Goal: Transaction & Acquisition: Obtain resource

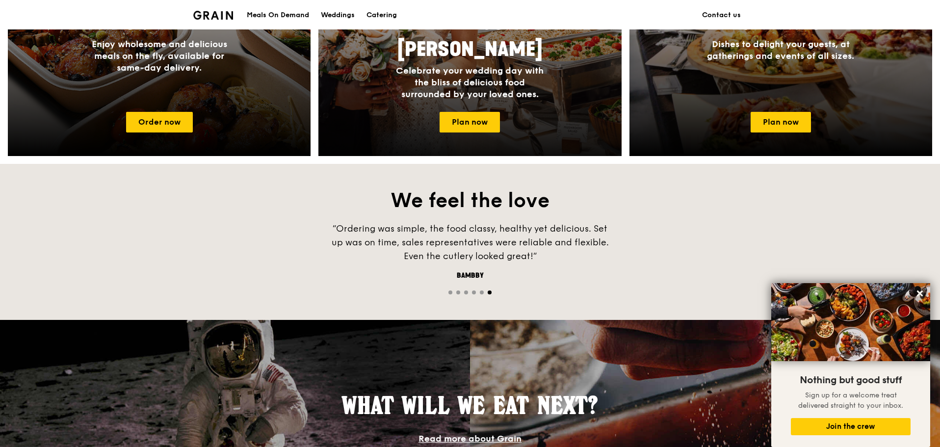
scroll to position [363, 0]
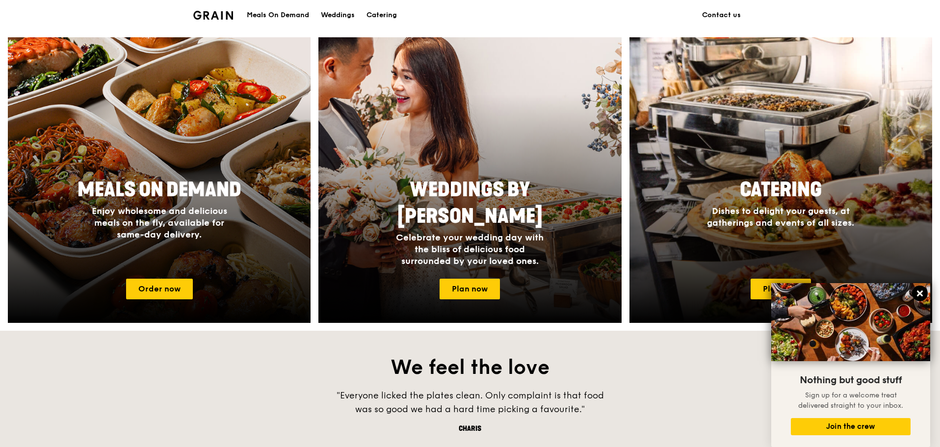
click at [919, 290] on icon at bounding box center [919, 293] width 9 height 9
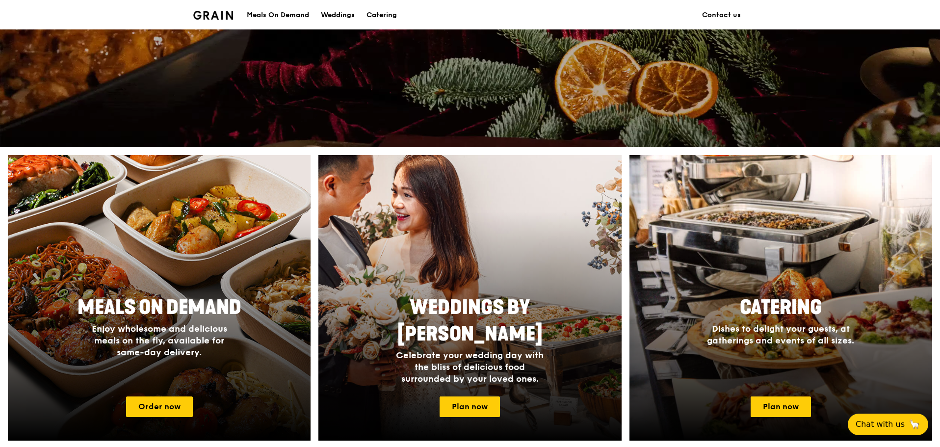
scroll to position [540, 0]
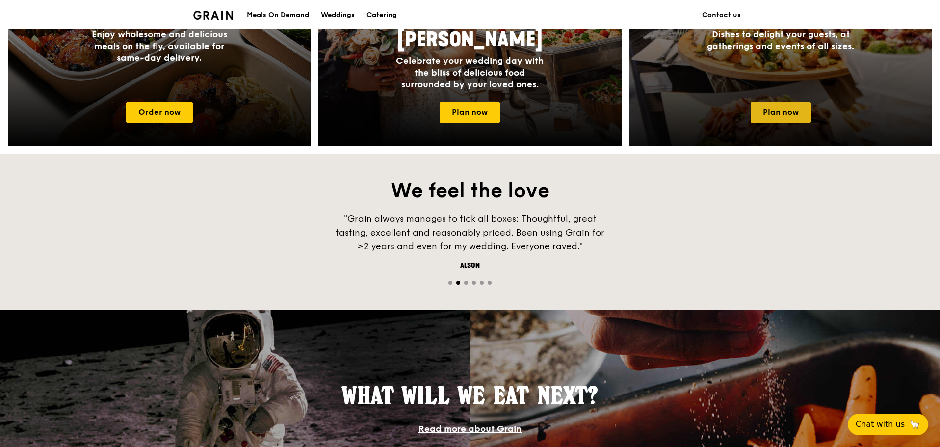
click at [783, 116] on link "Plan now" at bounding box center [780, 112] width 60 height 21
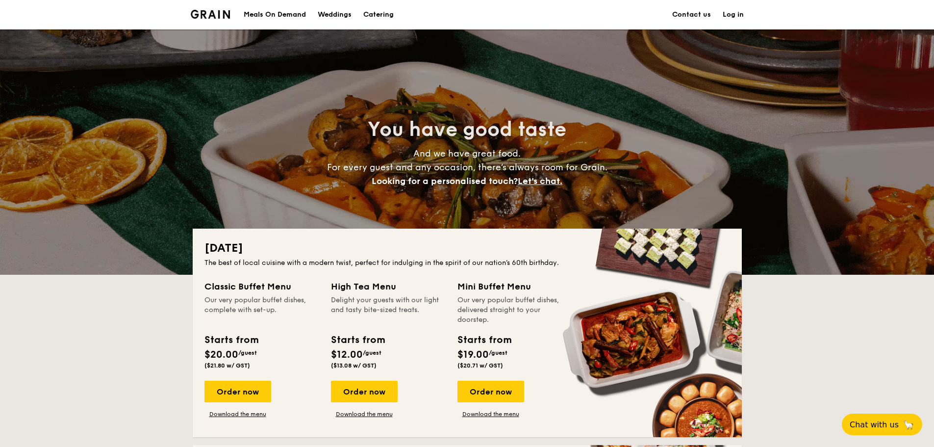
click at [293, 16] on div "Meals On Demand" at bounding box center [275, 14] width 62 height 29
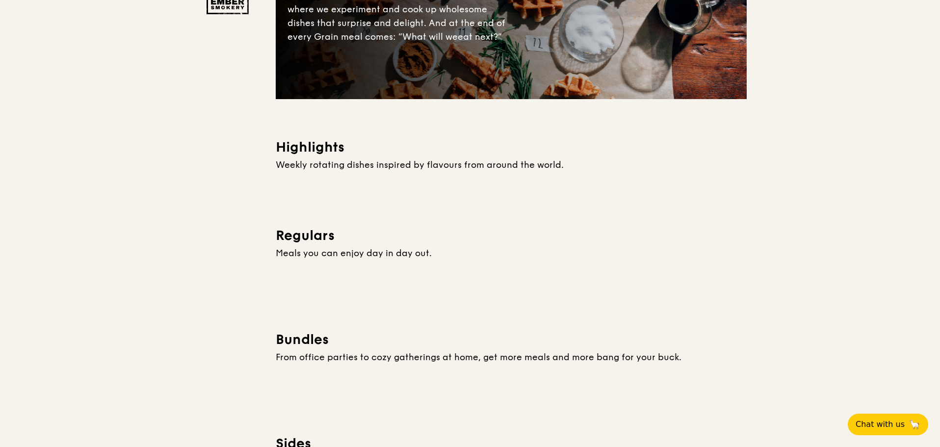
scroll to position [343, 0]
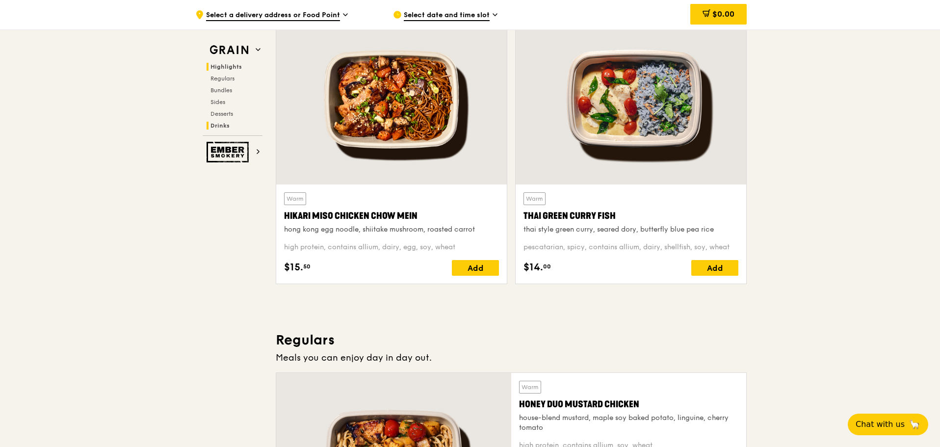
click at [223, 125] on span "Drinks" at bounding box center [219, 125] width 19 height 7
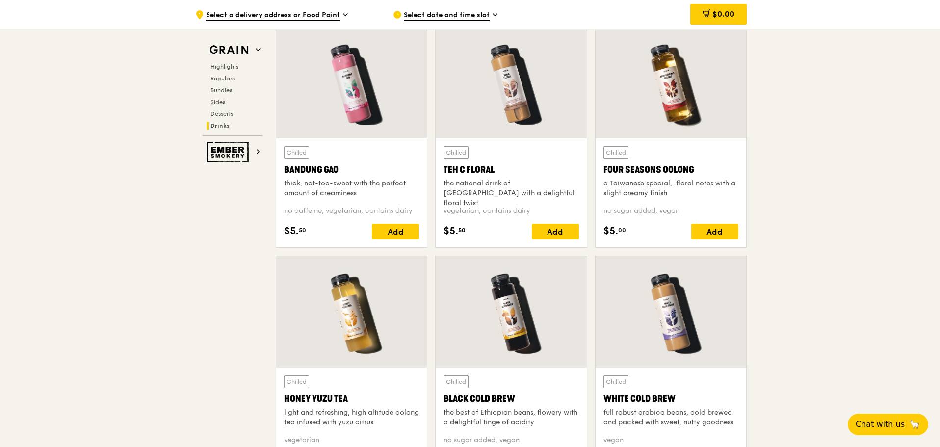
scroll to position [3433, 0]
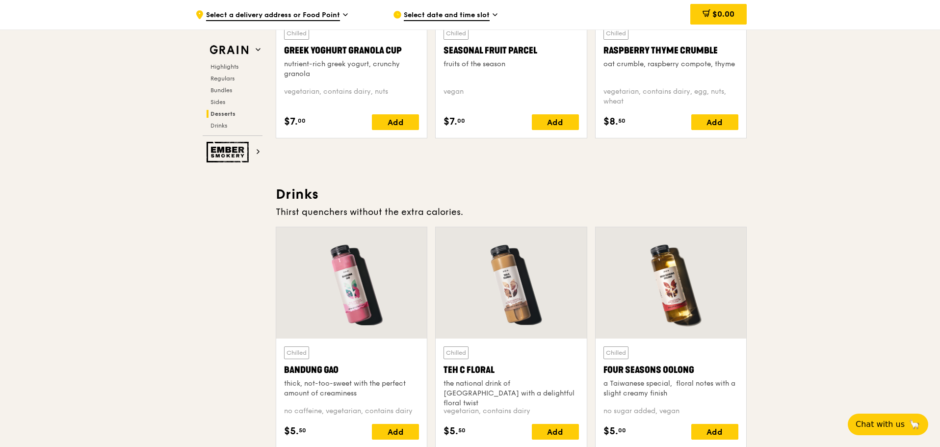
scroll to position [3237, 0]
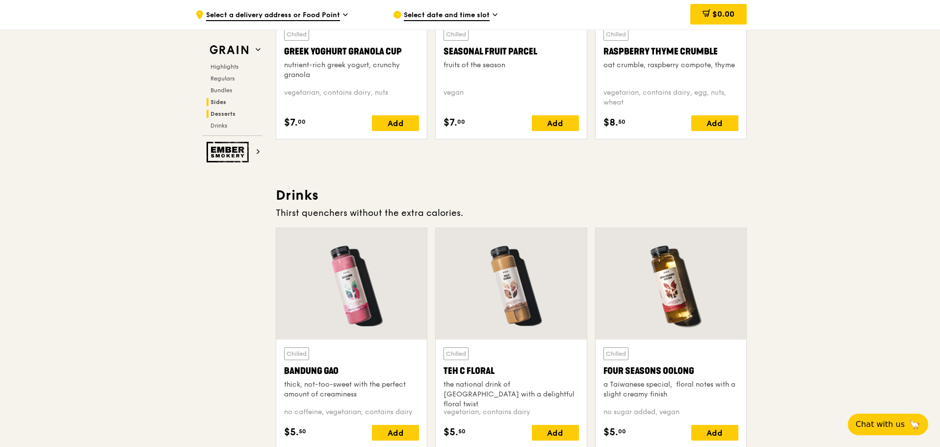
click at [226, 99] on span "Sides" at bounding box center [218, 102] width 16 height 7
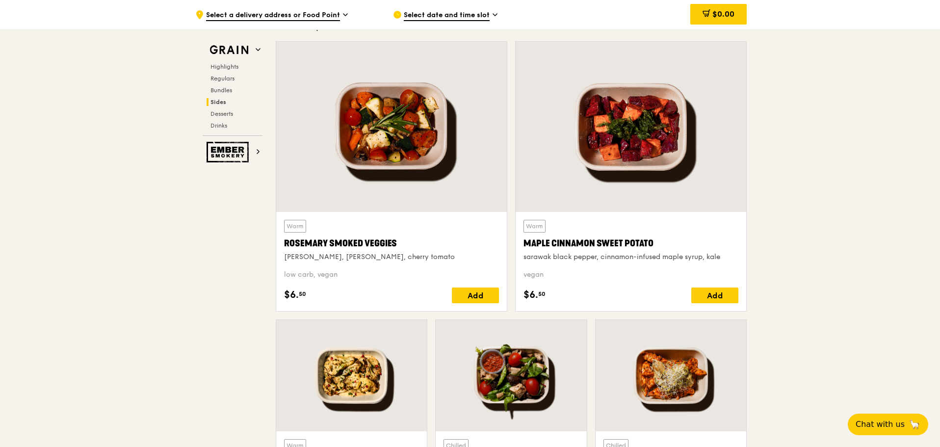
scroll to position [2175, 0]
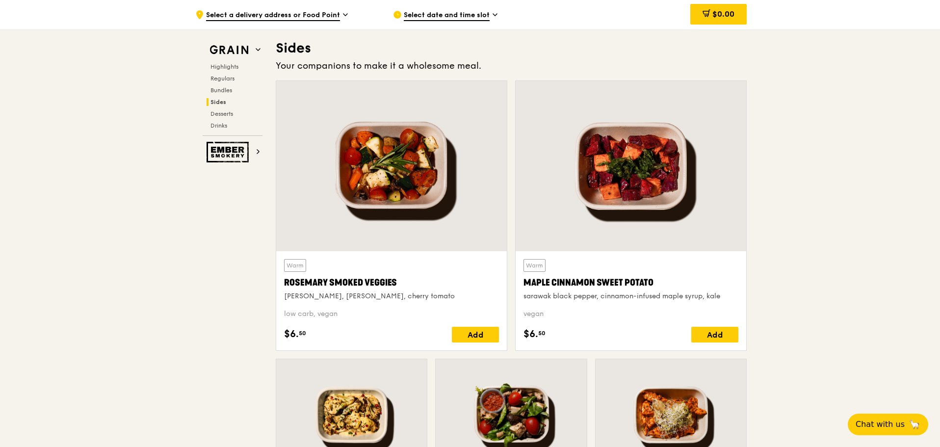
click at [323, 19] on span "Select a delivery address or Food Point" at bounding box center [273, 15] width 134 height 11
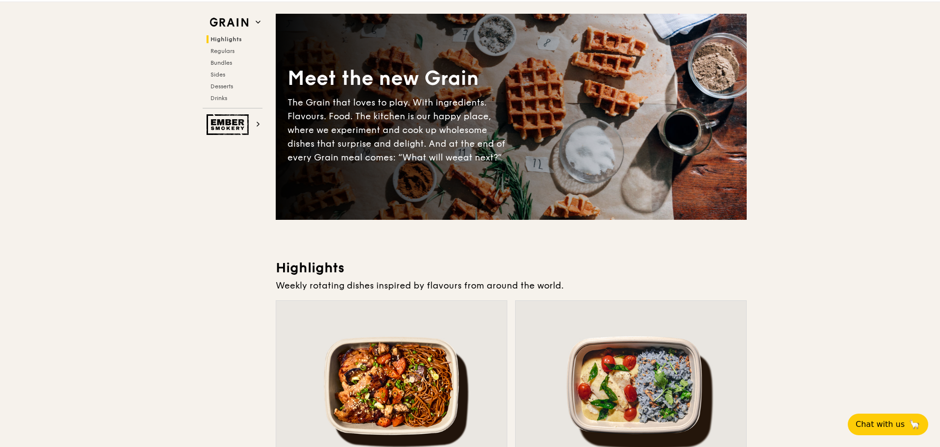
scroll to position [0, 0]
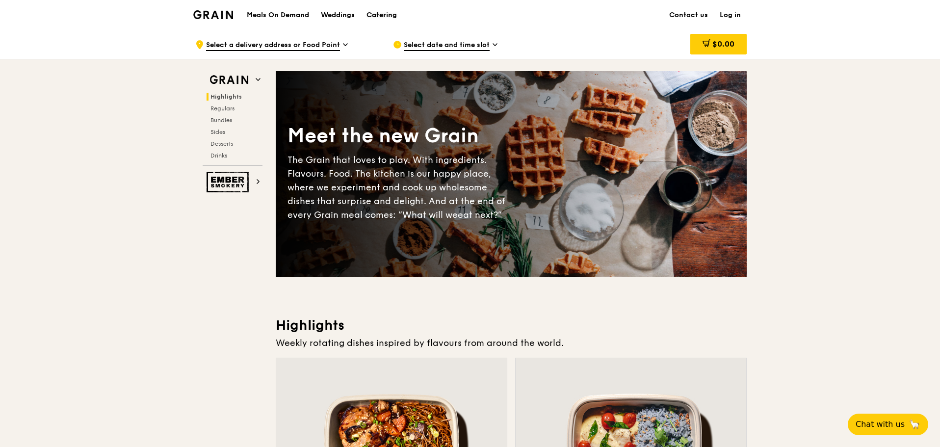
click at [384, 15] on div "Catering" at bounding box center [381, 14] width 30 height 29
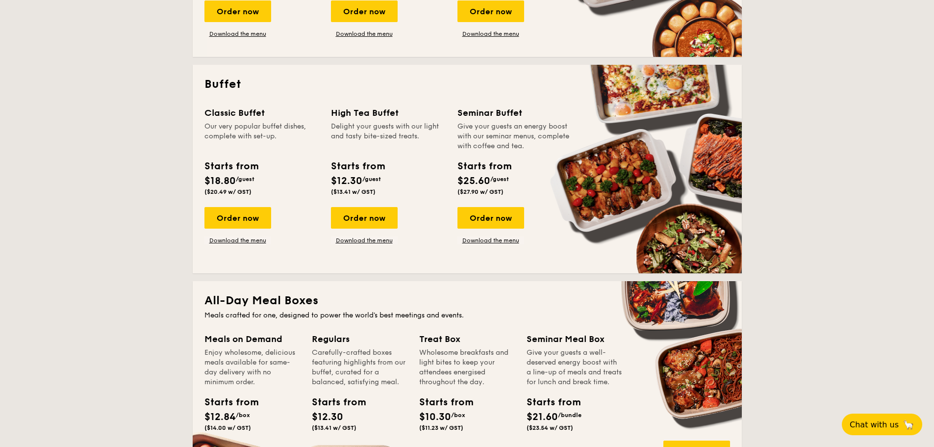
scroll to position [540, 0]
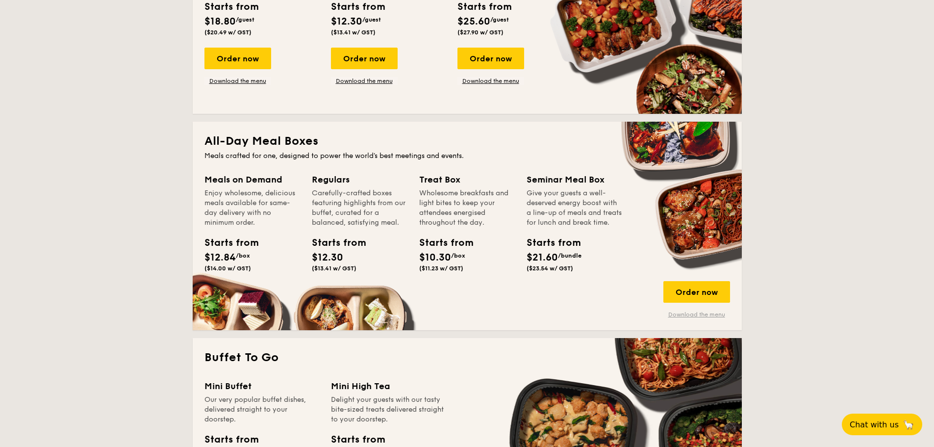
click at [713, 315] on link "Download the menu" at bounding box center [697, 314] width 67 height 8
